Goal: Transaction & Acquisition: Obtain resource

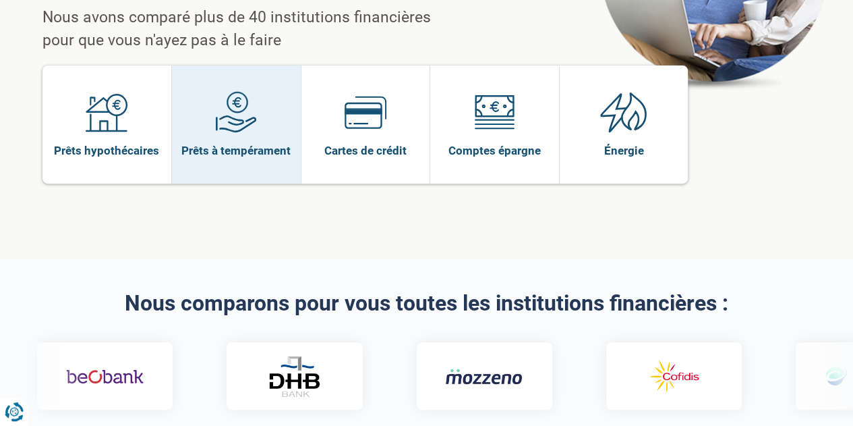
click at [233, 99] on span at bounding box center [236, 117] width 42 height 52
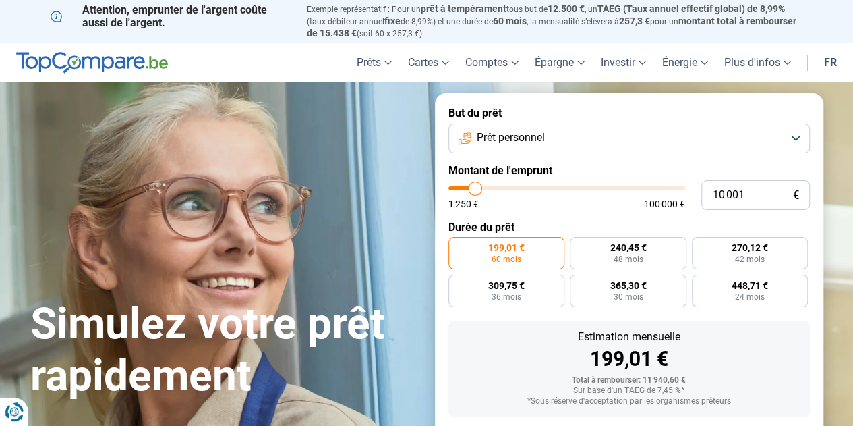
click at [571, 138] on button "Prêt personnel" at bounding box center [630, 138] width 362 height 30
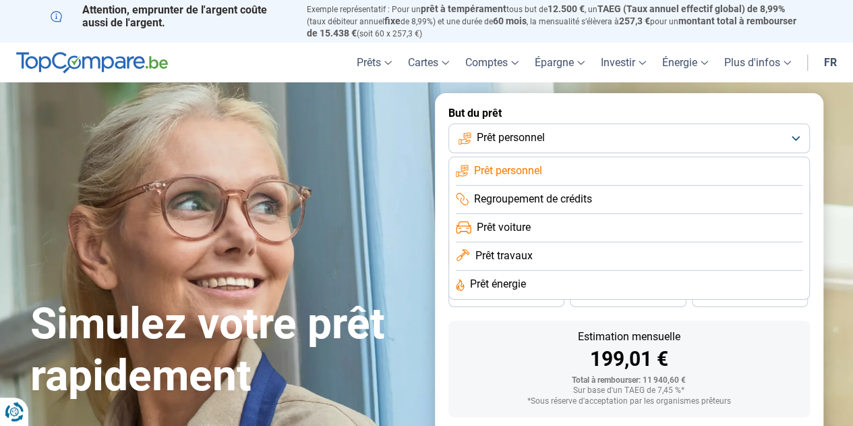
click at [528, 171] on span "Prêt personnel" at bounding box center [508, 170] width 68 height 15
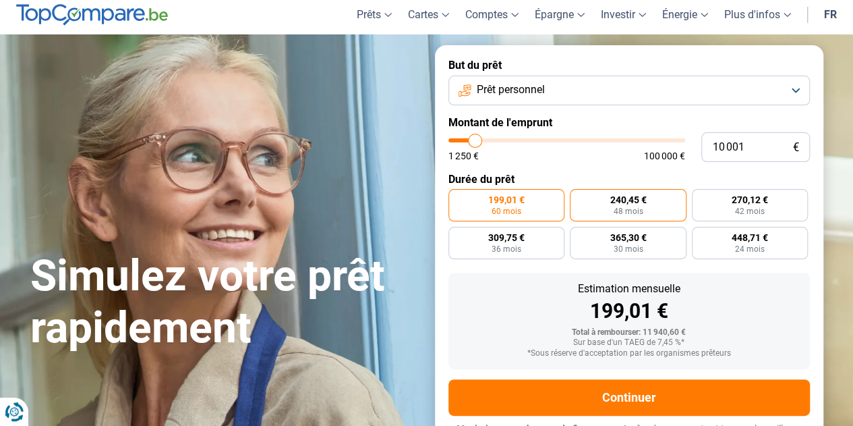
scroll to position [67, 0]
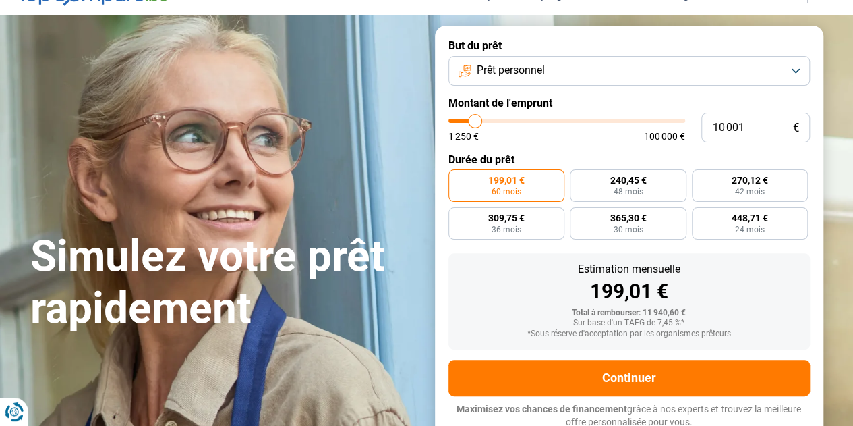
type input "8 750"
type input "8750"
type input "8 250"
type input "8250"
type input "7 750"
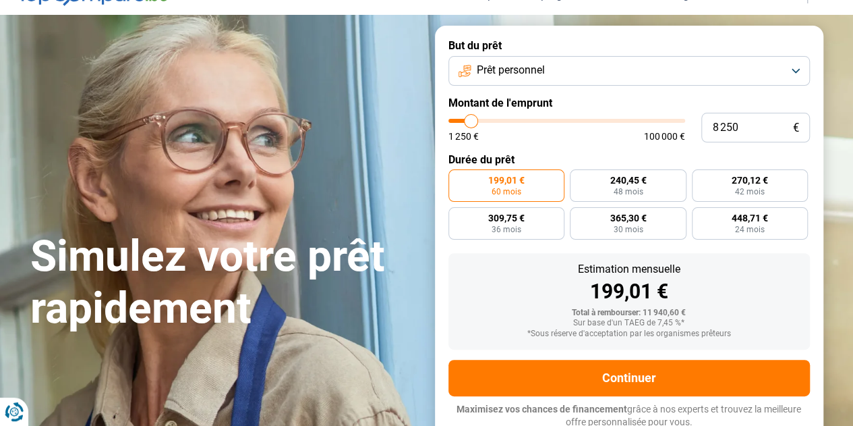
type input "7750"
type input "7 250"
type input "7250"
type input "6 750"
type input "6750"
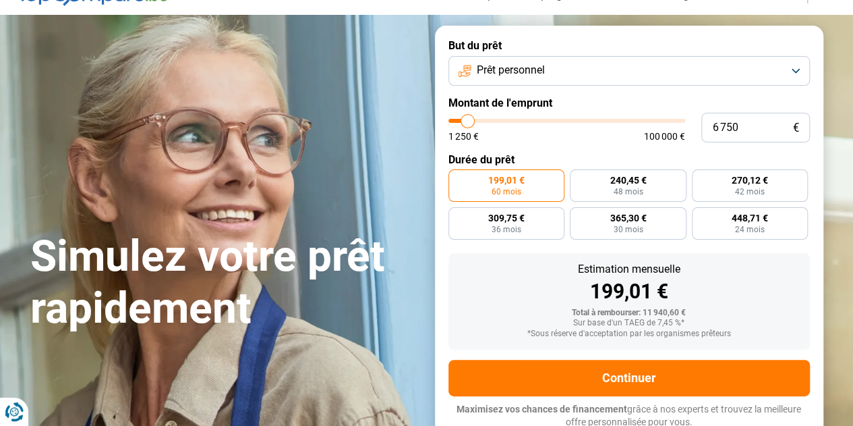
type input "6 500"
type input "6500"
type input "6 250"
type input "6250"
click at [467, 122] on input "range" at bounding box center [567, 121] width 237 height 4
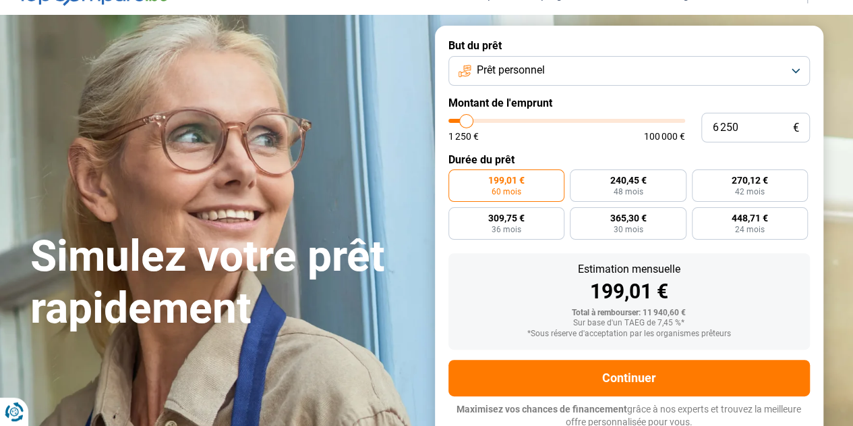
radio input "true"
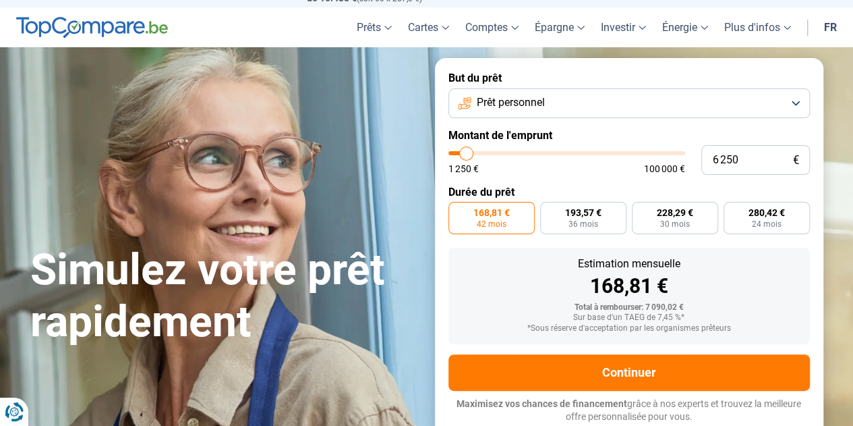
scroll to position [34, 0]
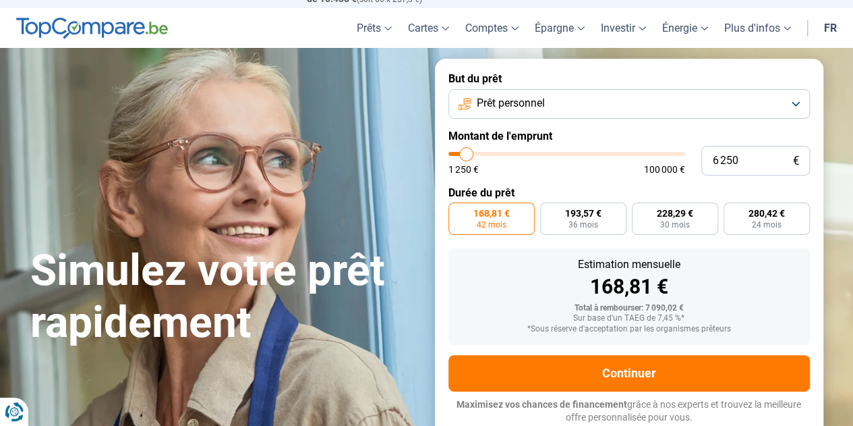
click at [645, 339] on div "Estimation mensuelle 168,81 € Total à rembourser: 7 090,02 € Sur base d'un TAEG…" at bounding box center [630, 296] width 362 height 96
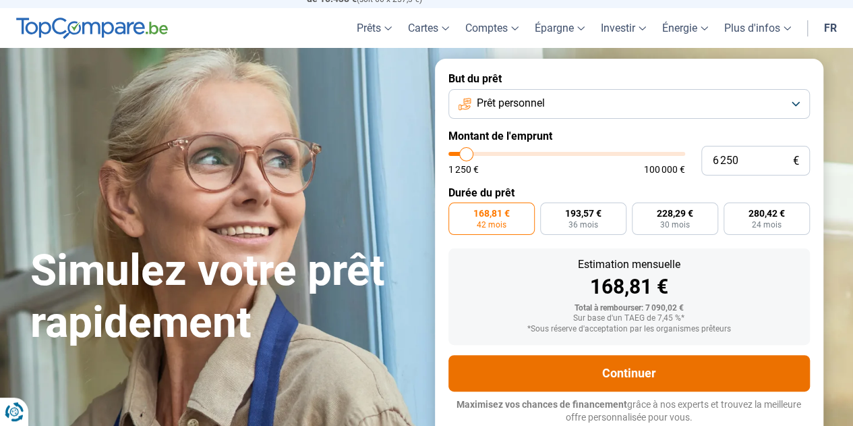
click at [644, 360] on button "Continuer" at bounding box center [630, 373] width 362 height 36
